Goal: Task Accomplishment & Management: Complete application form

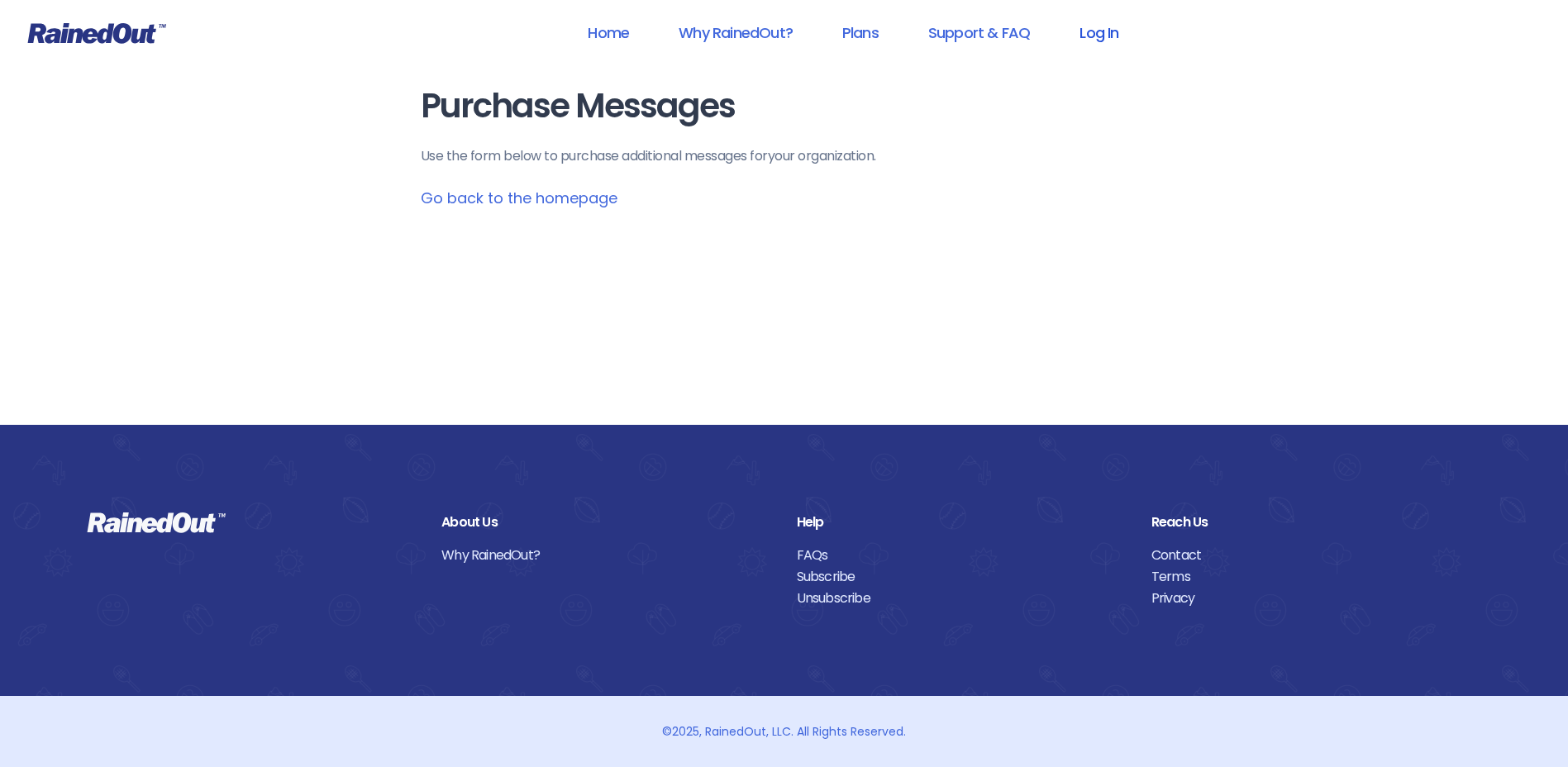
click at [1102, 29] on link "Log In" at bounding box center [1099, 33] width 81 height 37
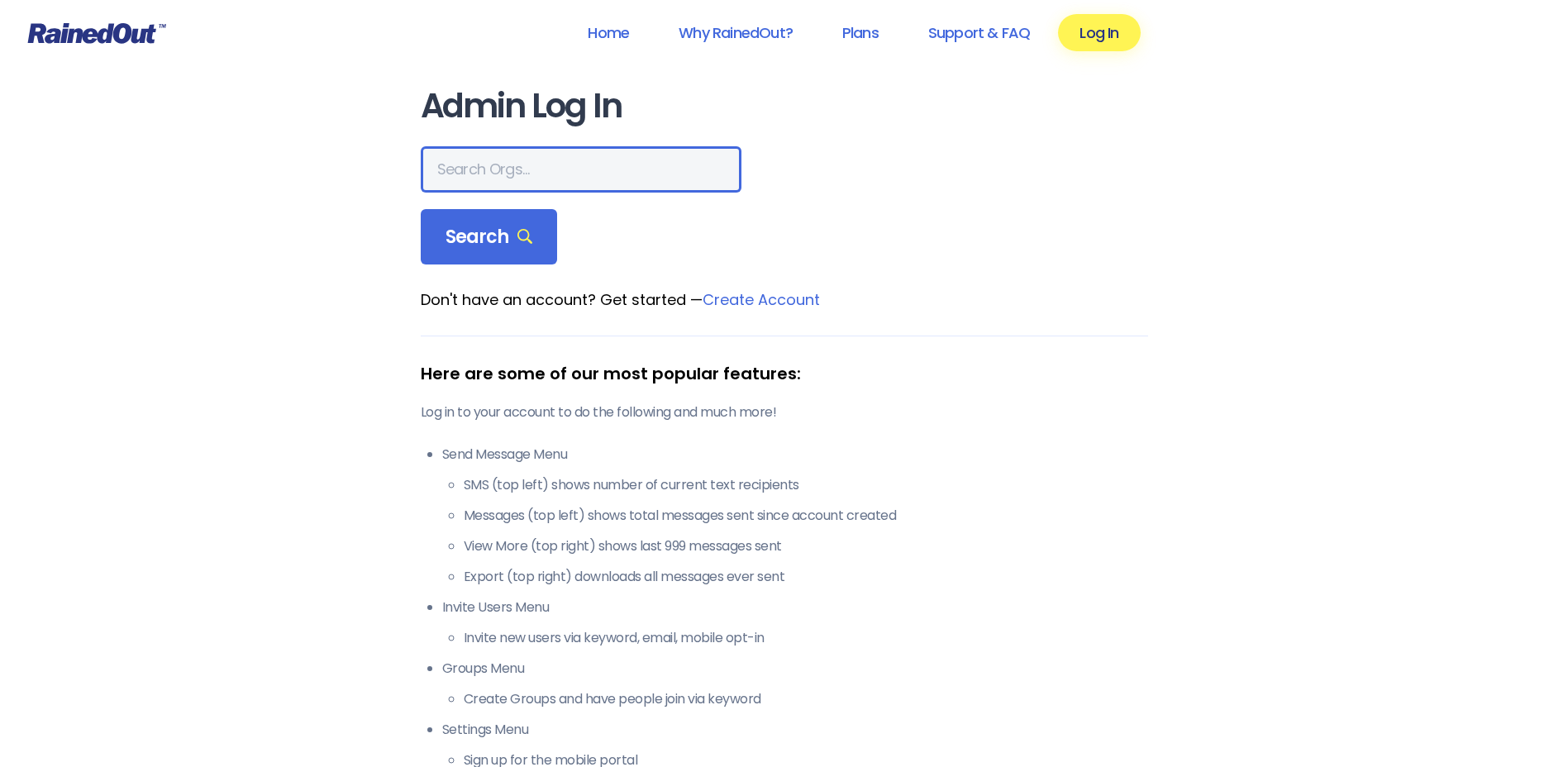
click at [482, 182] on input "text" at bounding box center [581, 169] width 321 height 47
type input "hfah"
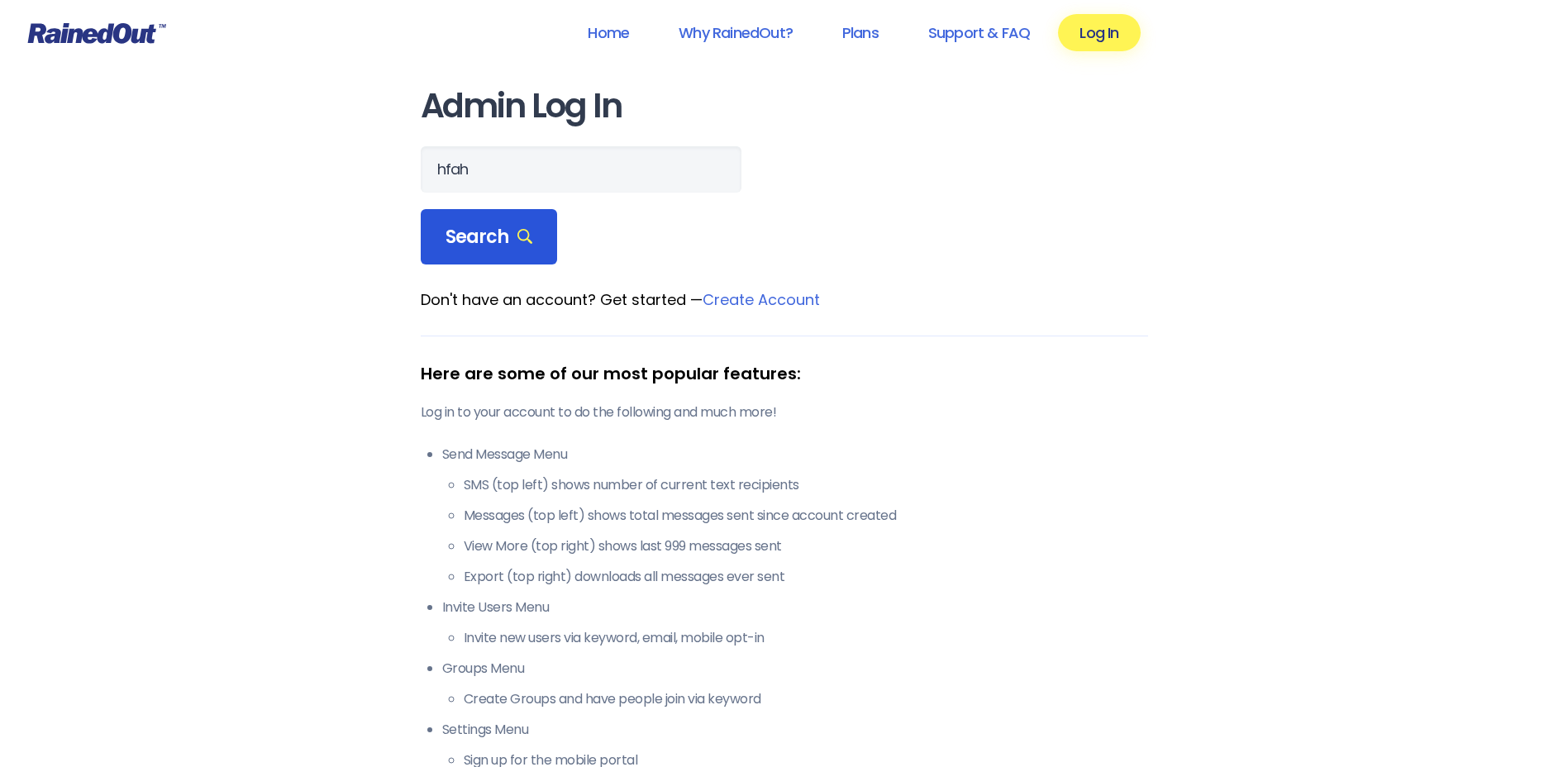
click at [505, 239] on span "Search" at bounding box center [489, 237] width 87 height 23
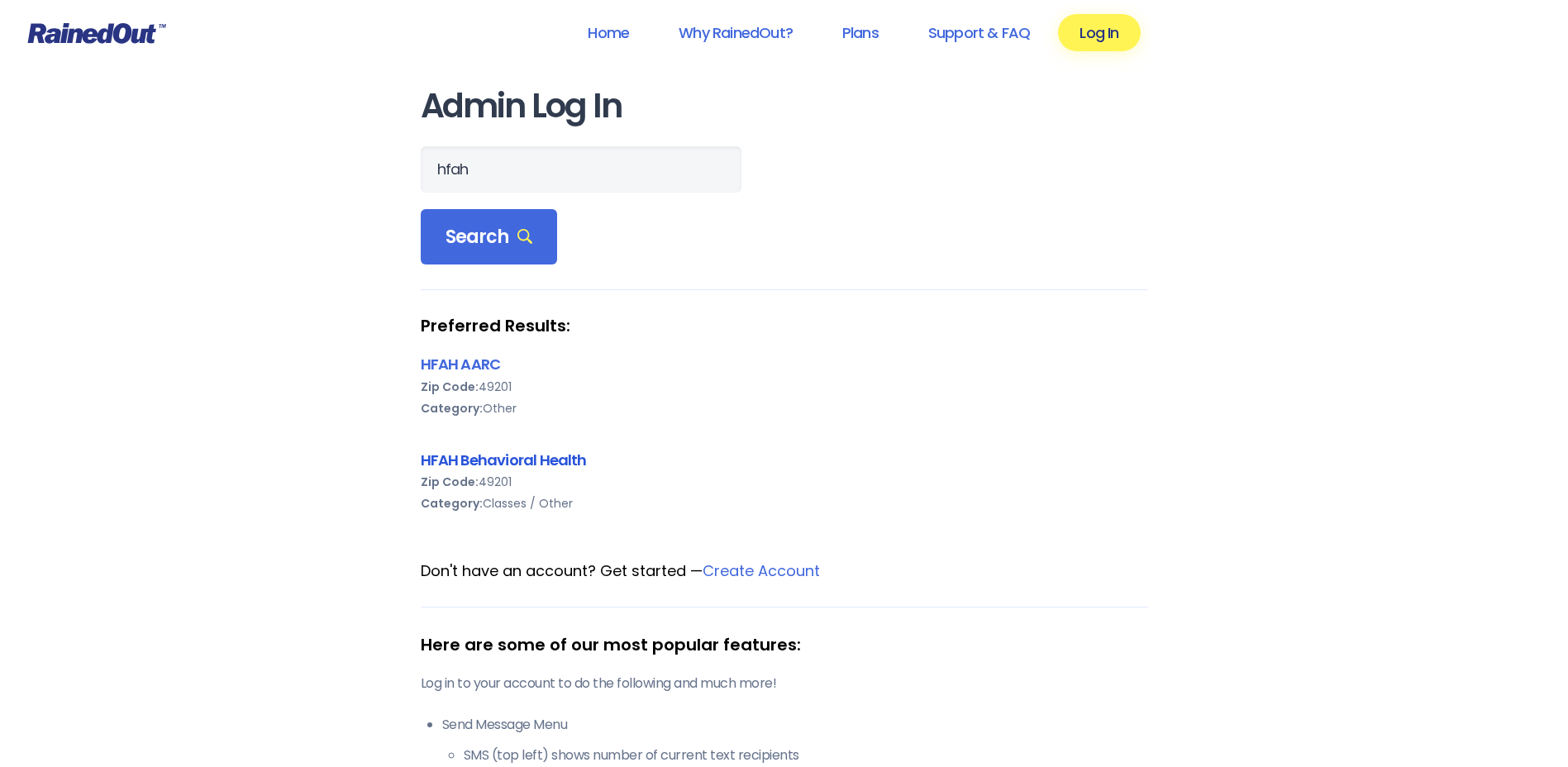
click at [527, 457] on link "HFAH Behavioral Health" at bounding box center [504, 460] width 166 height 20
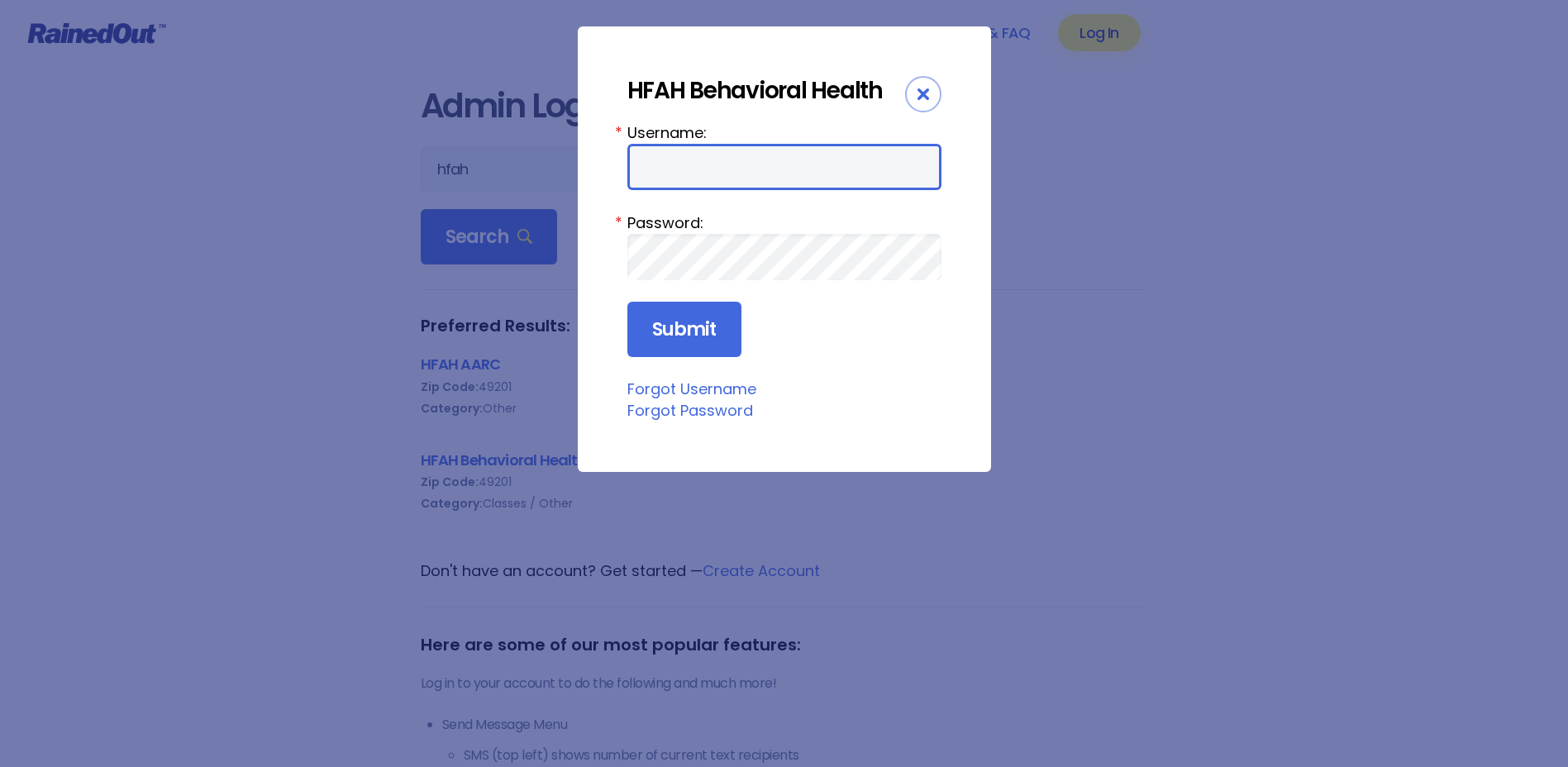
click at [762, 159] on input "Username:" at bounding box center [784, 166] width 314 height 47
click at [1063, 199] on div "HFAH Behavioral Health Username: * Password: * Submit Forgot Username Forgot Pa…" at bounding box center [784, 384] width 1568 height 767
click at [1032, 232] on div "HFAH Behavioral Health Username: * Password: * Submit Forgot Username Forgot Pa…" at bounding box center [784, 384] width 1568 height 767
